Goal: Task Accomplishment & Management: Complete application form

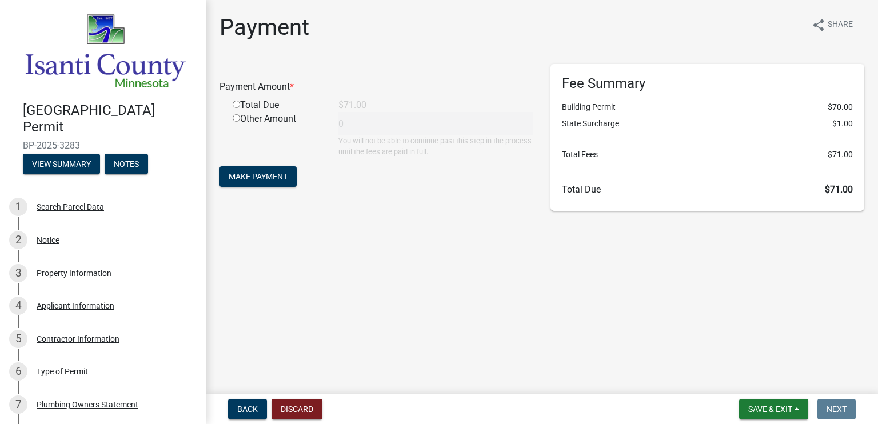
click at [235, 106] on input "radio" at bounding box center [236, 104] width 7 height 7
radio input "true"
type input "71"
click at [283, 173] on span "Make Payment" at bounding box center [258, 176] width 59 height 9
